Goal: Navigation & Orientation: Understand site structure

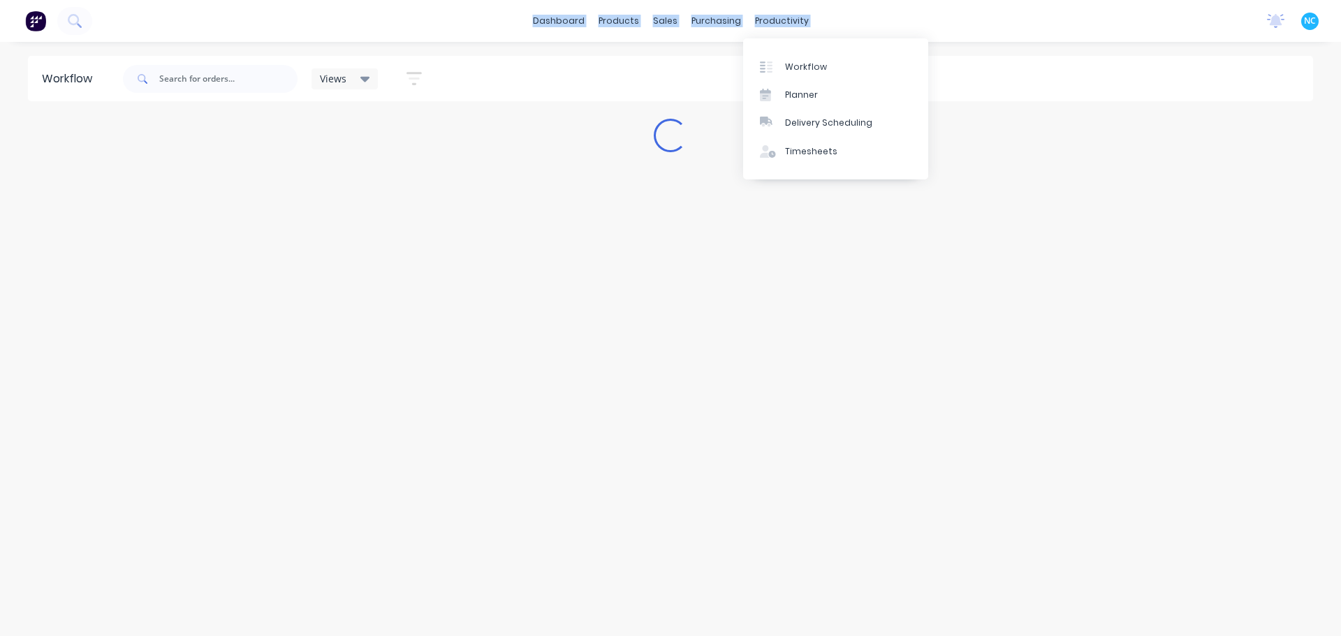
drag, startPoint x: 495, startPoint y: 13, endPoint x: 857, endPoint y: 26, distance: 362.1
click at [857, 26] on div "dashboard products sales purchasing productivity dashboard products Product Cat…" at bounding box center [670, 21] width 1341 height 42
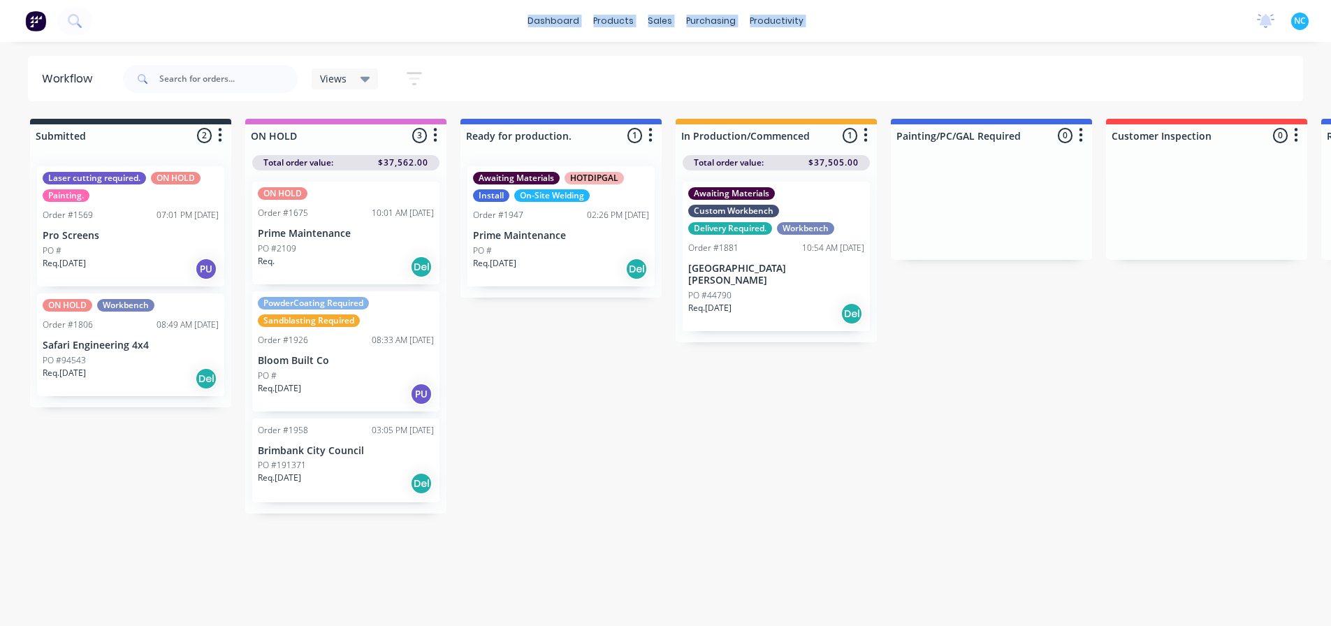
drag, startPoint x: 872, startPoint y: 20, endPoint x: 428, endPoint y: 13, distance: 444.4
click at [428, 13] on div "dashboard products sales purchasing productivity dashboard products Product Cat…" at bounding box center [665, 21] width 1331 height 42
